Goal: Task Accomplishment & Management: Manage account settings

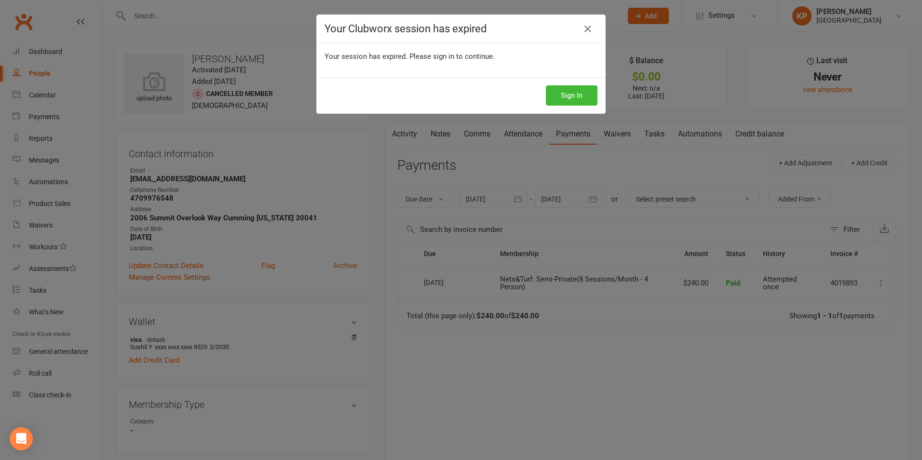
click at [187, 161] on div "Your Clubworx session has expired Your session has expired. Please sign in to c…" at bounding box center [461, 230] width 922 height 460
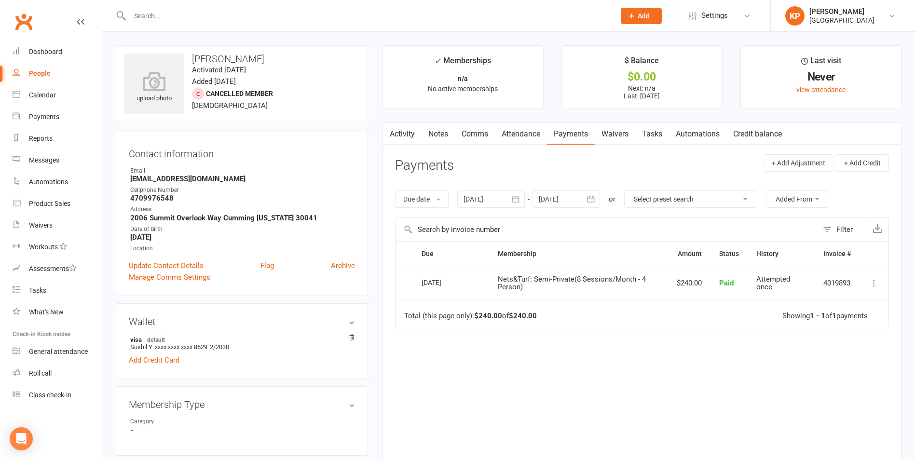
click at [227, 15] on input "text" at bounding box center [367, 16] width 481 height 14
click at [231, 21] on input "text" at bounding box center [367, 16] width 481 height 14
paste input "Daedeepya [PERSON_NAME]"
type input "Daedeepya [PERSON_NAME]"
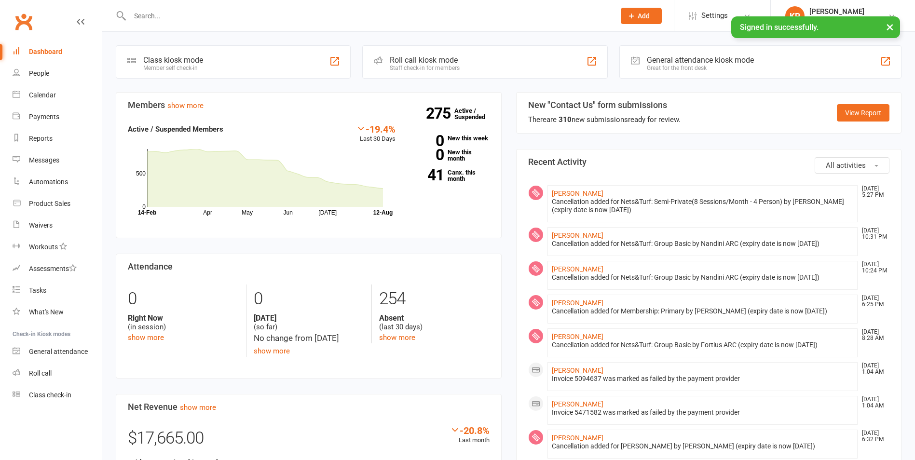
click at [188, 13] on input "text" at bounding box center [367, 16] width 481 height 14
paste input "Daedeepya [PERSON_NAME]"
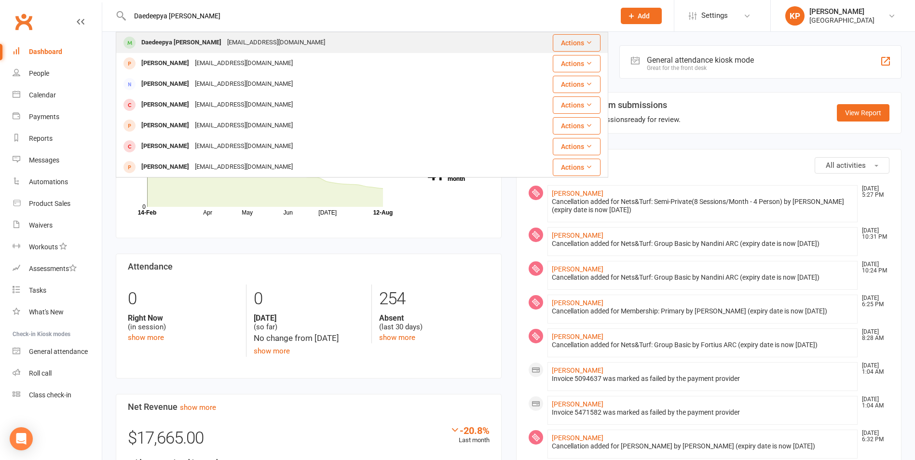
type input "Daedeepya [PERSON_NAME]"
click at [301, 37] on div "Daedeepya [PERSON_NAME] [EMAIL_ADDRESS][DOMAIN_NAME]" at bounding box center [321, 43] width 408 height 20
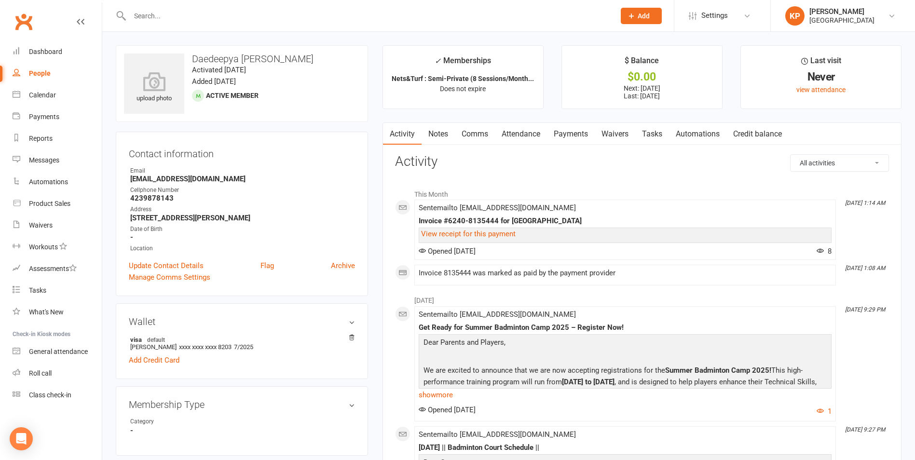
click at [192, 17] on input "text" at bounding box center [367, 16] width 481 height 14
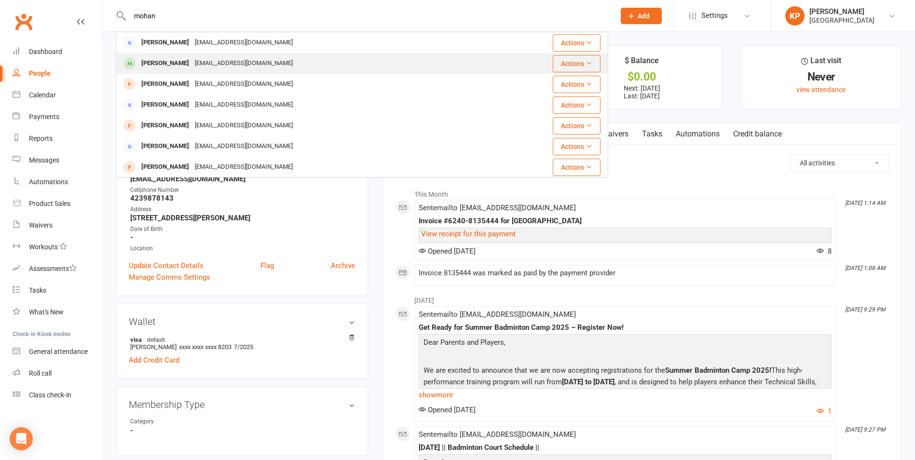
type input "mohan"
click at [168, 56] on div "[PERSON_NAME]" at bounding box center [165, 63] width 54 height 14
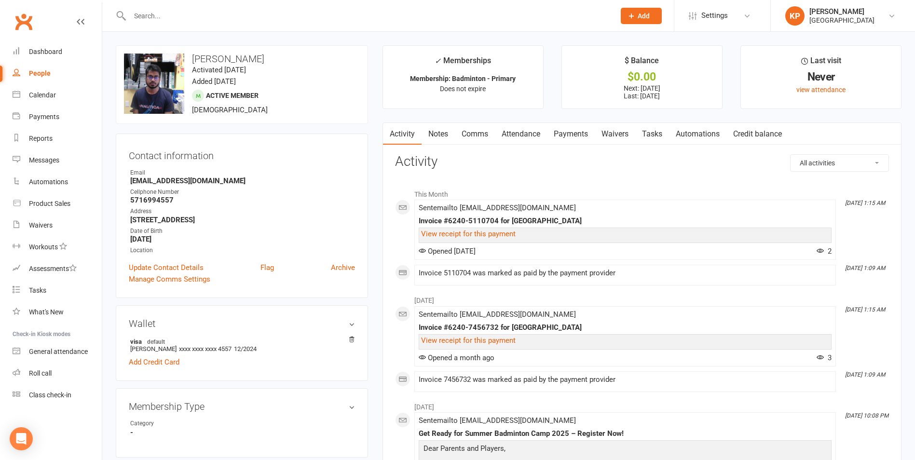
click at [230, 15] on input "text" at bounding box center [367, 16] width 481 height 14
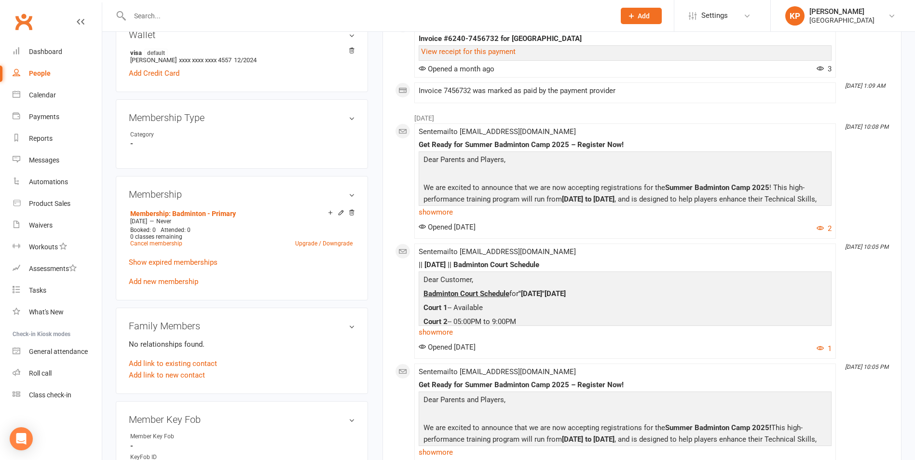
scroll to position [289, 0]
click at [158, 243] on link "Cancel membership" at bounding box center [156, 243] width 52 height 7
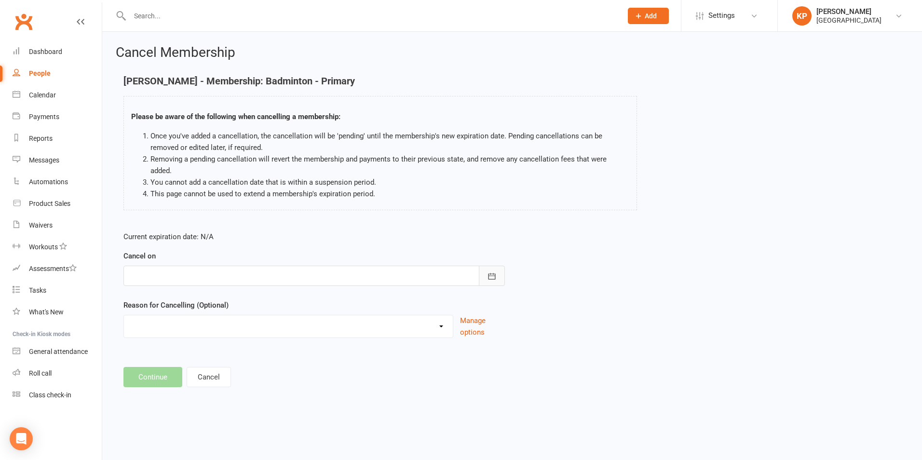
click at [487, 272] on icon "button" at bounding box center [492, 277] width 10 height 10
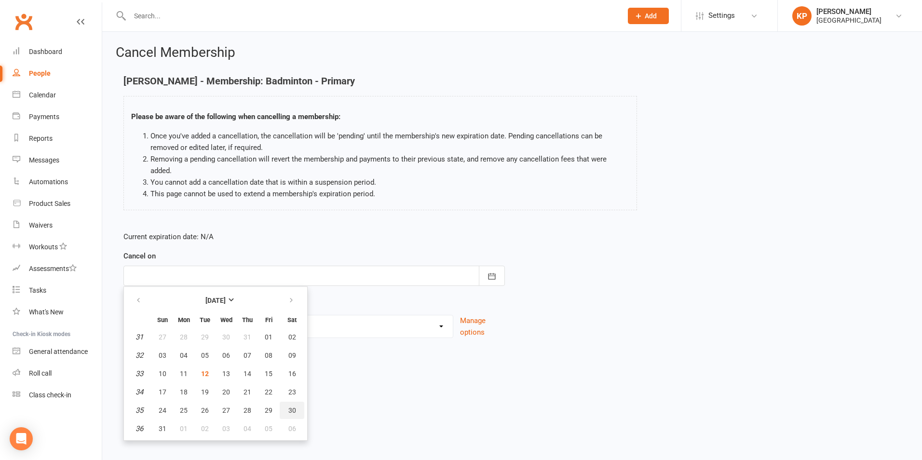
click at [289, 407] on span "30" at bounding box center [292, 411] width 8 height 8
type input "[DATE]"
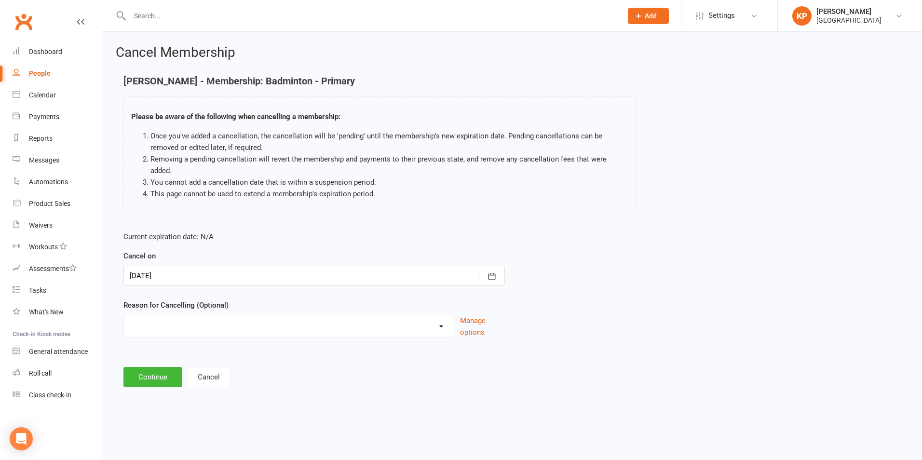
click at [301, 319] on select "Annual Membership - No longer available after [DATE] Coach Requested to cancel …" at bounding box center [288, 324] width 329 height 19
select select "6"
click at [124, 315] on select "Annual Membership - No longer available after [DATE] Coach Requested to cancel …" at bounding box center [288, 324] width 329 height 19
click at [167, 367] on button "Continue" at bounding box center [152, 377] width 59 height 20
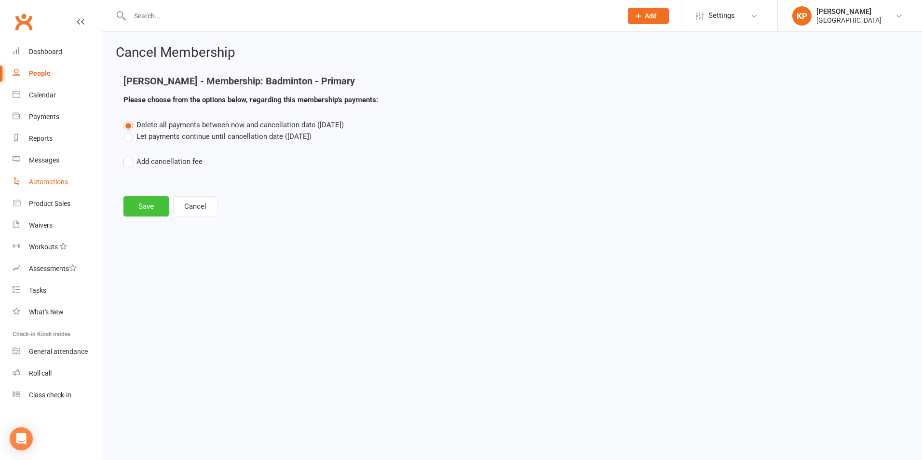
drag, startPoint x: 126, startPoint y: 202, endPoint x: 91, endPoint y: 190, distance: 36.8
click at [124, 202] on button "Save" at bounding box center [145, 206] width 45 height 20
